Goal: Information Seeking & Learning: Compare options

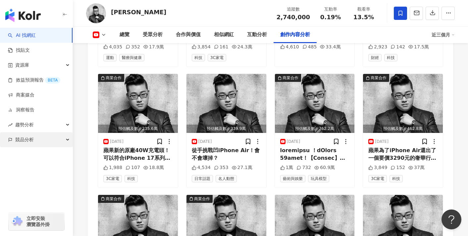
click at [39, 138] on div "競品分析" at bounding box center [36, 139] width 72 height 15
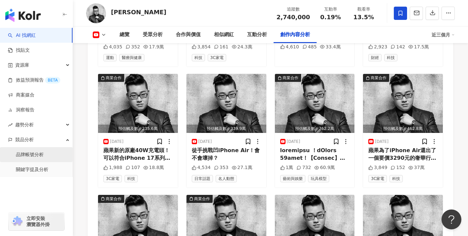
click at [44, 154] on link "品牌帳號分析" at bounding box center [30, 154] width 28 height 7
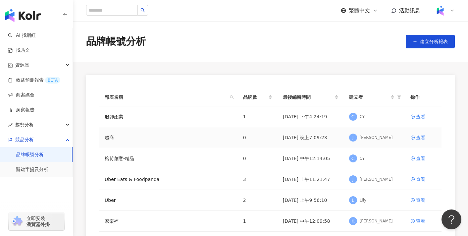
scroll to position [5, 0]
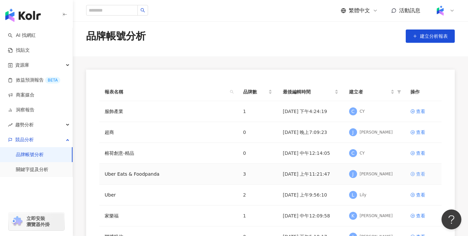
click at [418, 174] on div "查看" at bounding box center [420, 173] width 9 height 7
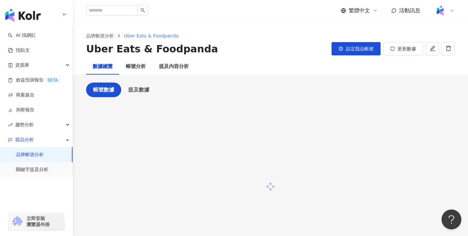
click at [263, 70] on div "數據總覽 帳號分析 提及內容分析" at bounding box center [270, 67] width 395 height 16
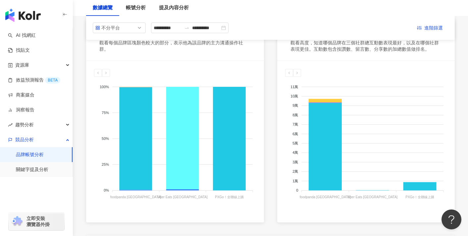
scroll to position [102, 0]
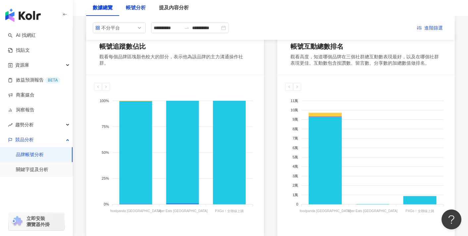
click at [139, 8] on div "帳號分析" at bounding box center [136, 8] width 20 height 8
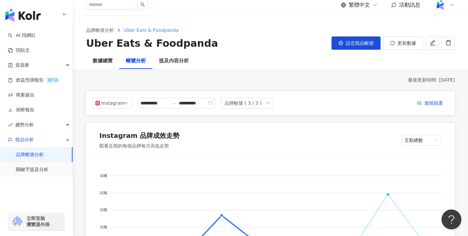
scroll to position [49, 0]
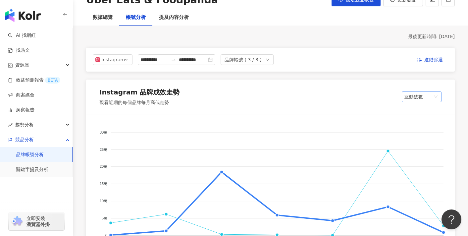
click at [407, 95] on span "互動總數" at bounding box center [421, 97] width 34 height 10
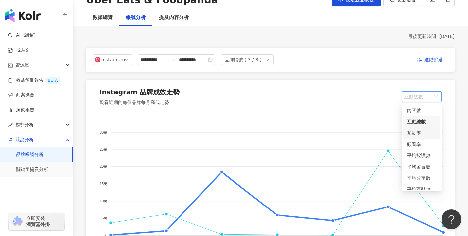
scroll to position [39, 0]
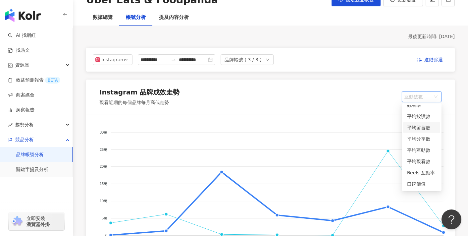
click at [310, 116] on div "我的品牌 foodpanda [GEOGRAPHIC_DATA] 30萬 30萬 25萬 25萬 20萬 20萬 15萬 15萬 10萬 10萬 5萬 5萬 …" at bounding box center [270, 190] width 368 height 153
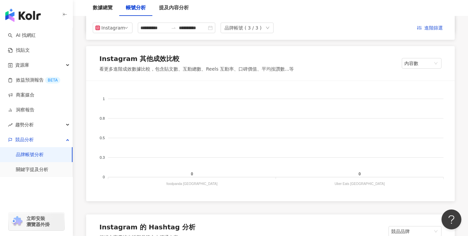
scroll to position [621, 0]
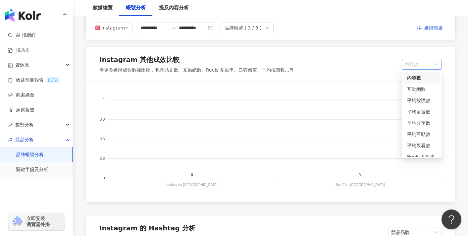
click at [402, 63] on div "內容數" at bounding box center [421, 64] width 40 height 11
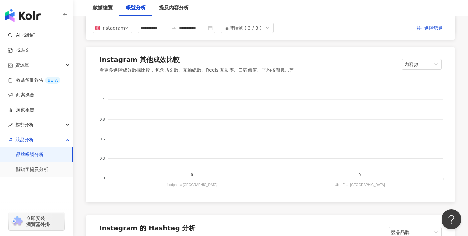
click at [331, 83] on div "1 1 0.8 0.8 0.5 0.5 0.3 0.3 0 0 0 0 foodpanda Taiwan foodpanda [GEOGRAPHIC_DATA…" at bounding box center [270, 142] width 368 height 120
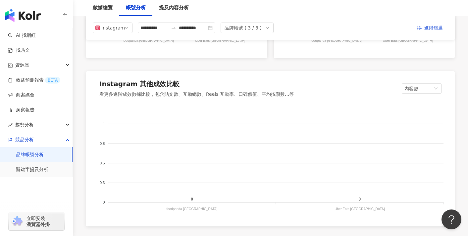
scroll to position [587, 0]
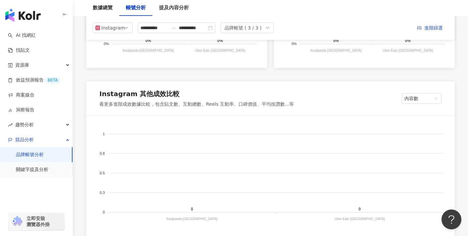
click at [407, 104] on div "Instagram 其他成效比較 看更多進階成效數據比較，包含貼文數、互動總數、Reels 互動率、口碑價值、平均按讚數...等 內容數" at bounding box center [270, 98] width 368 height 34
click at [411, 98] on span "內容數" at bounding box center [421, 98] width 34 height 10
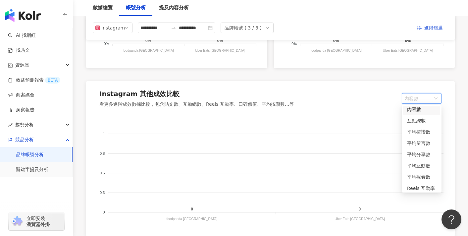
scroll to position [0, 0]
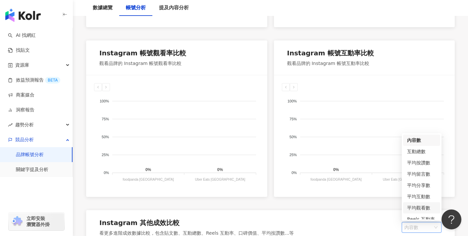
click at [313, 188] on div "100% 100% 75% 75% 50% 50% 25% 25% 0% 0% 0% 0% foodpanda [GEOGRAPHIC_DATA] foodp…" at bounding box center [364, 140] width 165 height 98
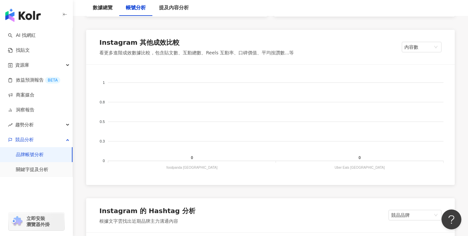
scroll to position [613, 0]
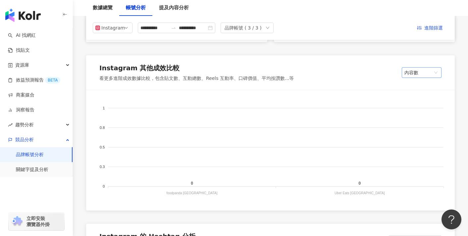
click at [427, 69] on span "內容數" at bounding box center [421, 73] width 34 height 10
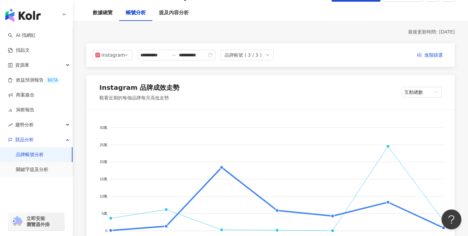
scroll to position [46, 0]
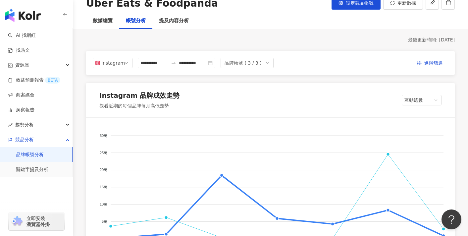
click at [413, 92] on div "Instagram 品牌成效走勢 觀看近期的每個品牌每月高低走勢 互動總數" at bounding box center [270, 100] width 368 height 34
click at [413, 93] on div "Instagram 品牌成效走勢 觀看近期的每個品牌每月高低走勢 互動總數" at bounding box center [270, 100] width 368 height 34
click at [413, 94] on div "Instagram 品牌成效走勢 觀看近期的每個品牌每月高低走勢 互動總數" at bounding box center [270, 100] width 368 height 34
click at [414, 98] on span "互動總數" at bounding box center [421, 100] width 34 height 10
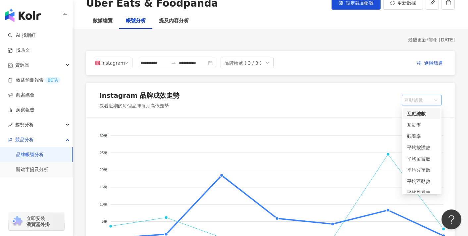
click at [366, 98] on div "Instagram 品牌成效走勢 觀看近期的每個品牌每月高低走勢 互動總數" at bounding box center [270, 100] width 368 height 34
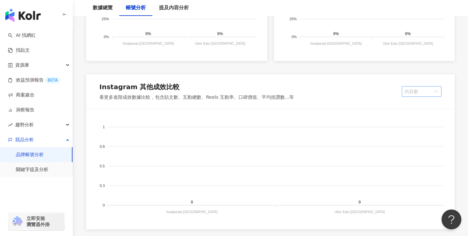
scroll to position [0, 0]
click at [425, 94] on span "內容數" at bounding box center [421, 91] width 34 height 10
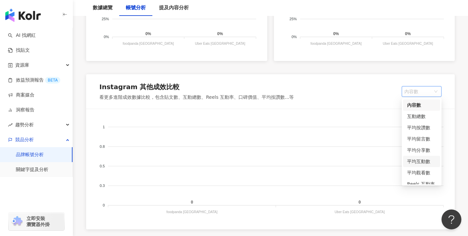
scroll to position [17, 0]
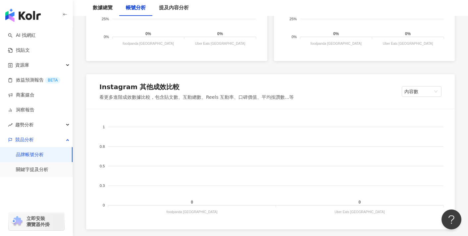
click at [317, 96] on div "Instagram 其他成效比較 看更多進階成效數據比較，包含貼文數、互動總數、Reels 互動率、口碑價值、平均按讚數...等 內容數" at bounding box center [270, 91] width 368 height 34
